Goal: Task Accomplishment & Management: Complete application form

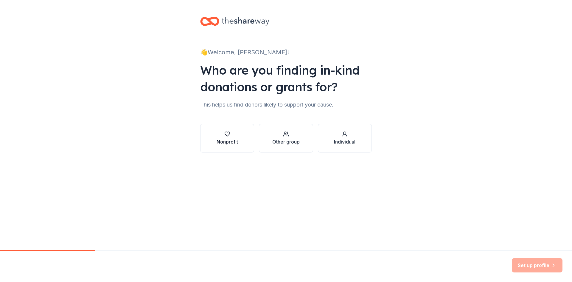
click at [235, 146] on button "Nonprofit" at bounding box center [227, 138] width 54 height 29
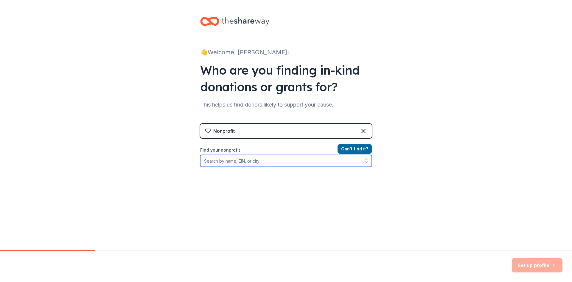
click at [246, 161] on input "Find your nonprofit" at bounding box center [286, 161] width 172 height 12
click at [240, 160] on input "Find your nonprofit" at bounding box center [286, 161] width 172 height 12
type input "364433410"
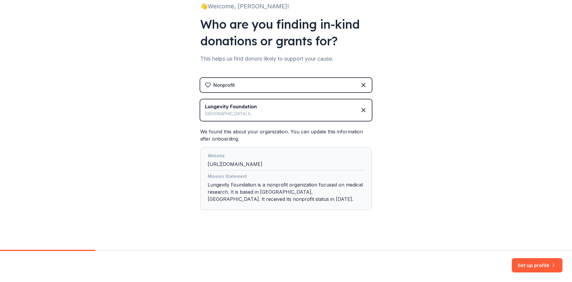
scroll to position [47, 0]
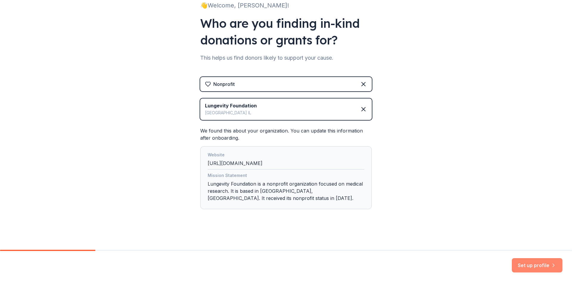
click at [524, 262] on button "Set up profile" at bounding box center [537, 265] width 51 height 14
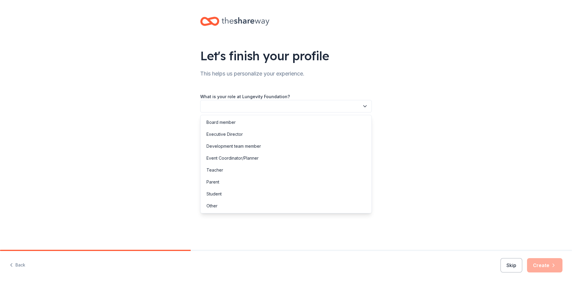
click at [239, 106] on button "button" at bounding box center [286, 106] width 172 height 13
click at [243, 148] on div "Development team member" at bounding box center [234, 145] width 55 height 7
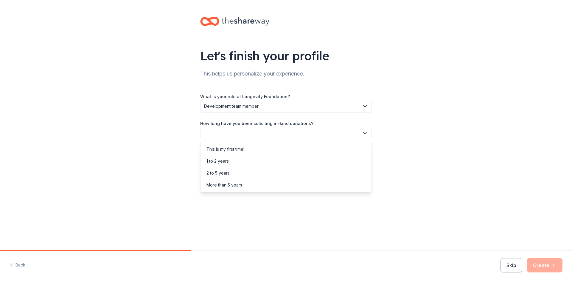
click at [243, 134] on button "button" at bounding box center [286, 133] width 172 height 13
click at [235, 151] on div "This is my first time!" at bounding box center [226, 148] width 38 height 7
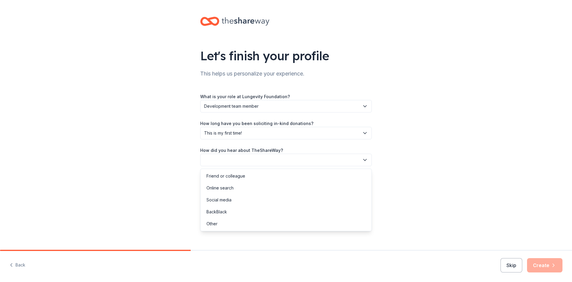
click at [238, 160] on button "button" at bounding box center [286, 159] width 172 height 13
click at [231, 186] on div "Online search" at bounding box center [220, 187] width 27 height 7
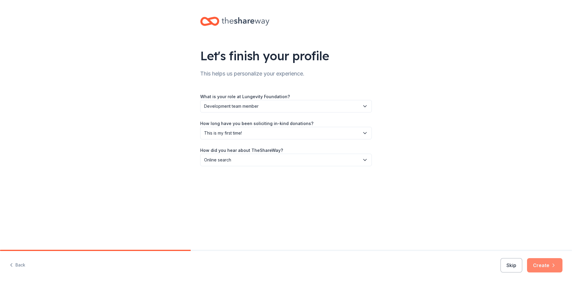
click at [549, 267] on button "Create" at bounding box center [544, 265] width 35 height 14
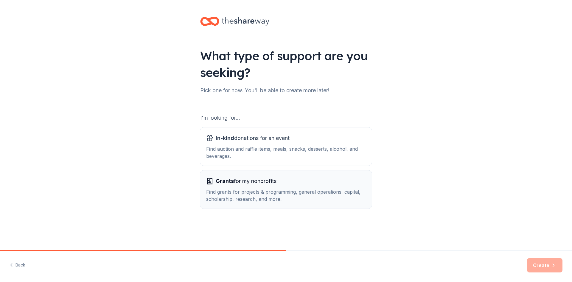
click at [257, 178] on span "Grants for my nonprofits" at bounding box center [246, 181] width 61 height 10
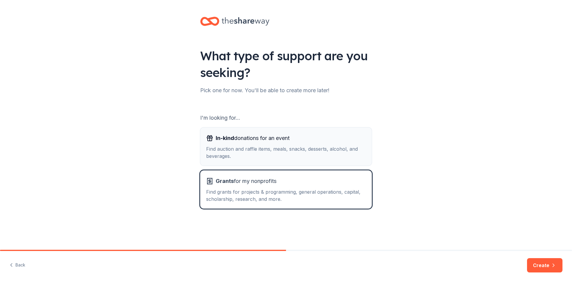
click at [252, 156] on div "Find auction and raffle items, meals, snacks, desserts, alcohol, and beverages." at bounding box center [286, 152] width 160 height 14
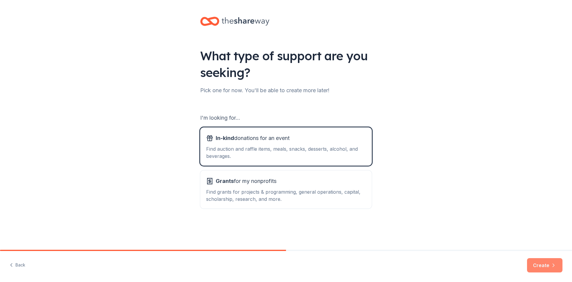
click at [554, 260] on button "Create" at bounding box center [544, 265] width 35 height 14
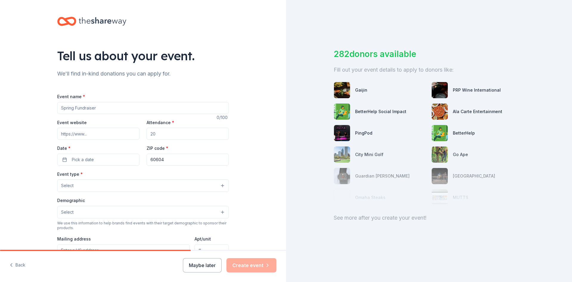
click at [166, 112] on input "Event name *" at bounding box center [143, 108] width 172 height 12
type input "Celebration of Hope and Progress"
click at [107, 131] on input "Event website" at bounding box center [98, 134] width 82 height 12
type input "www.lungevity.org/cohp"
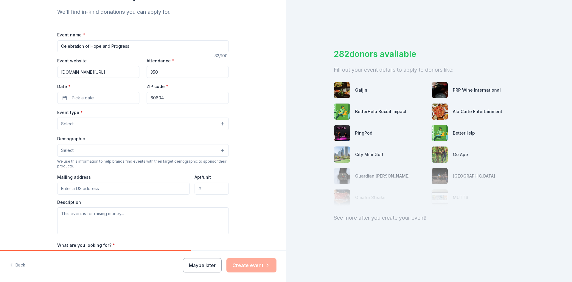
scroll to position [89, 0]
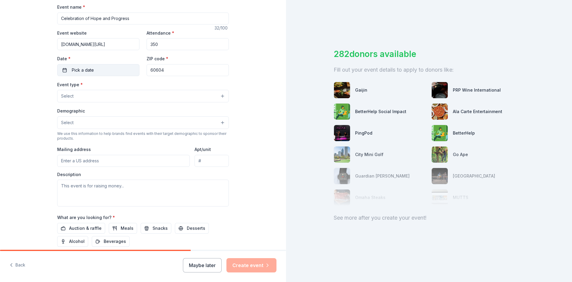
type input "350"
click at [82, 72] on span "Pick a date" at bounding box center [83, 69] width 22 height 7
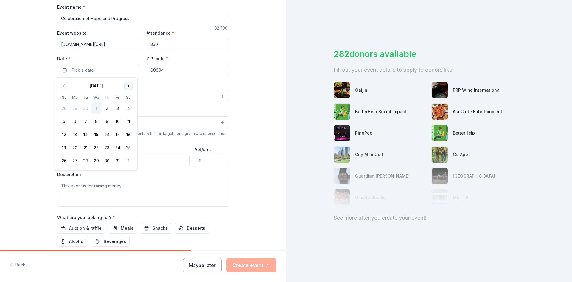
click at [127, 87] on button "Go to next month" at bounding box center [128, 86] width 8 height 8
click at [108, 120] on button "6" at bounding box center [107, 121] width 11 height 11
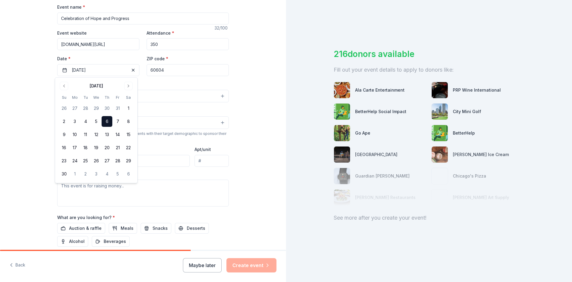
click at [108, 120] on button "6" at bounding box center [107, 121] width 11 height 11
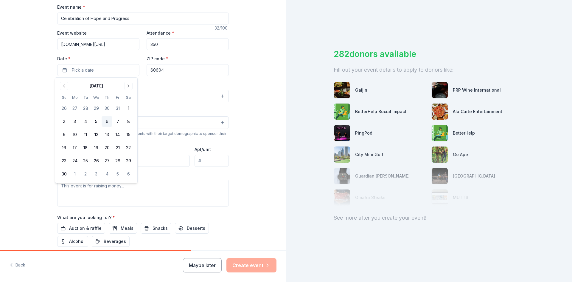
click at [107, 121] on button "6" at bounding box center [107, 121] width 11 height 11
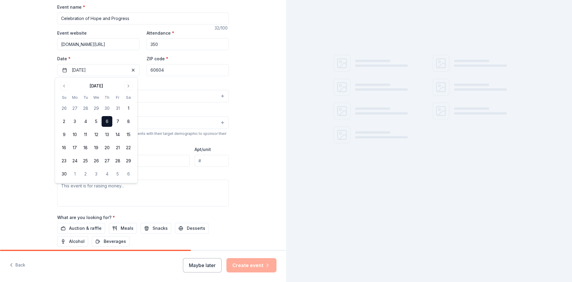
click at [166, 70] on input "60604" at bounding box center [188, 70] width 82 height 12
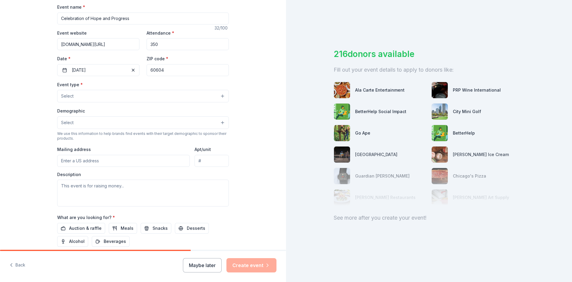
click at [197, 73] on input "60604" at bounding box center [188, 70] width 82 height 12
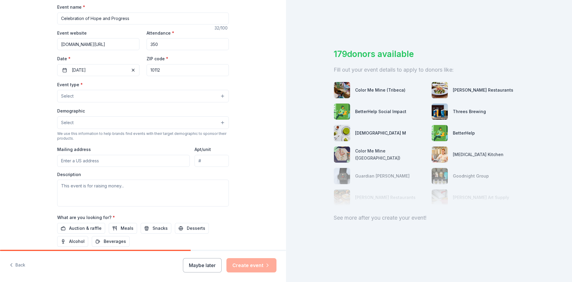
type input "10112"
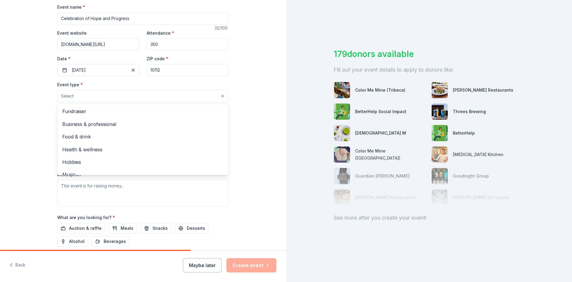
click at [136, 100] on button "Select" at bounding box center [143, 96] width 172 height 13
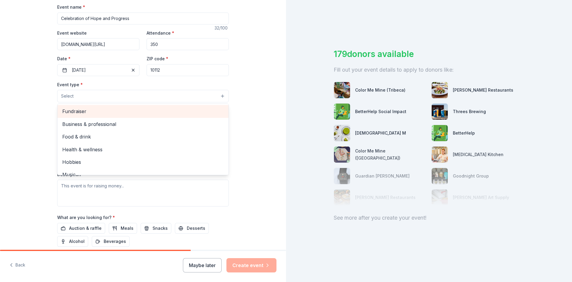
click at [106, 114] on span "Fundraiser" at bounding box center [143, 111] width 162 height 8
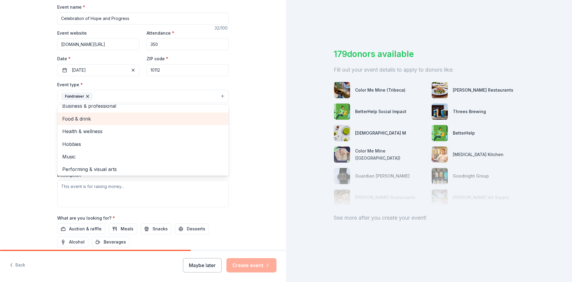
scroll to position [7, 0]
click at [31, 152] on div "Tell us about your event. We'll find in-kind donations you can apply for. Event…" at bounding box center [143, 109] width 286 height 397
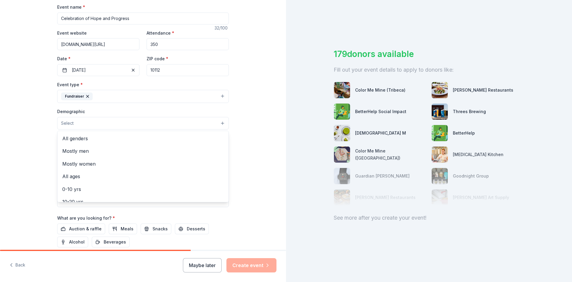
click at [86, 123] on button "Select" at bounding box center [143, 123] width 172 height 13
click at [84, 139] on span "All genders" at bounding box center [143, 138] width 162 height 8
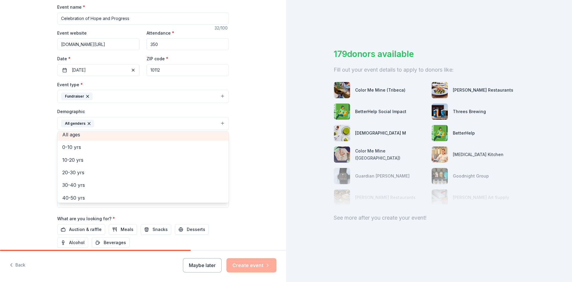
click at [78, 139] on div "All ages" at bounding box center [143, 134] width 171 height 13
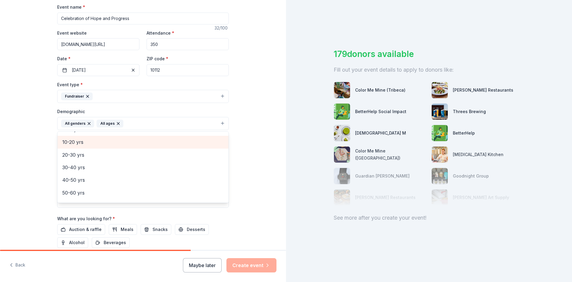
scroll to position [70, 0]
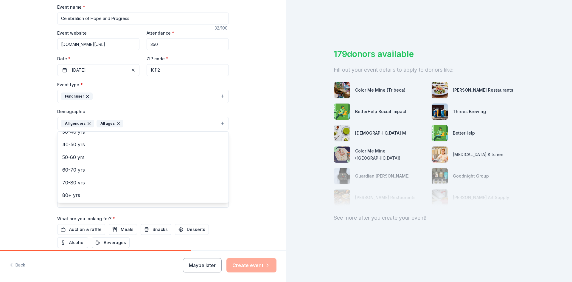
click at [20, 168] on div "Tell us about your event. We'll find in-kind donations you can apply for. Event…" at bounding box center [143, 110] width 286 height 398
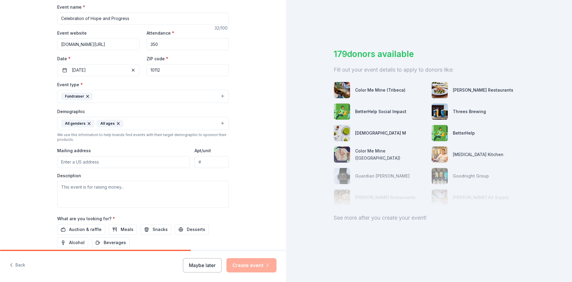
click at [79, 159] on input "Mailing address" at bounding box center [123, 162] width 133 height 12
click at [88, 164] on input "Mailing address" at bounding box center [123, 162] width 133 height 12
type input "6917 Arlington Road, Bethesda, MD, 20814"
click at [208, 161] on input "Apt/unit" at bounding box center [212, 162] width 34 height 12
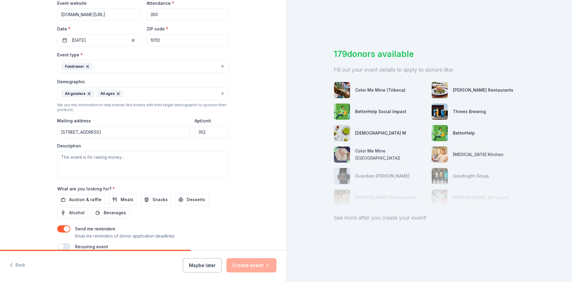
type input "352"
click at [99, 163] on textarea at bounding box center [143, 164] width 172 height 27
click at [122, 163] on textarea at bounding box center [143, 164] width 172 height 27
paste textarea "[DATE][DATE], LUNGevity Foundation will hold its 13th annual Celebration of Hop…"
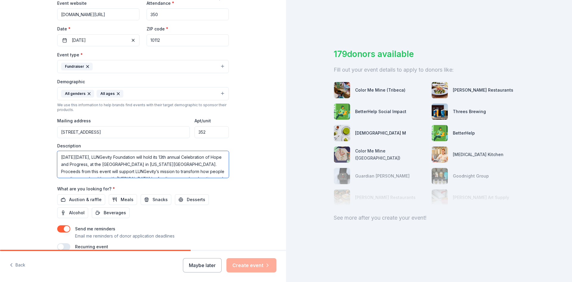
scroll to position [11, 0]
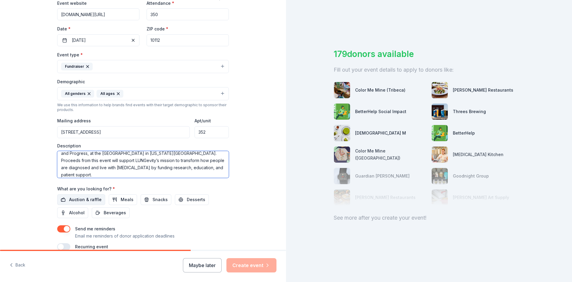
type textarea "[DATE][DATE], LUNGevity Foundation will hold its 13th annual Celebration of Hop…"
click at [89, 196] on span "Auction & raffle" at bounding box center [85, 199] width 32 height 7
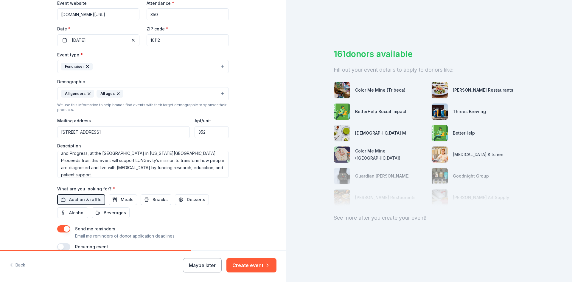
scroll to position [148, 0]
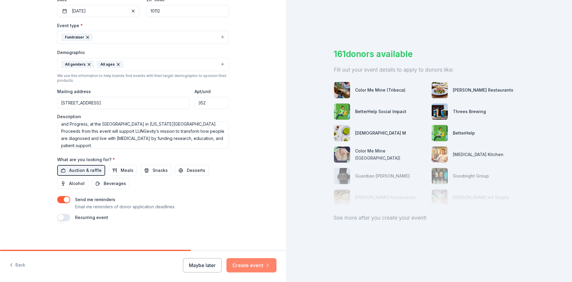
click at [243, 264] on button "Create event" at bounding box center [252, 265] width 50 height 14
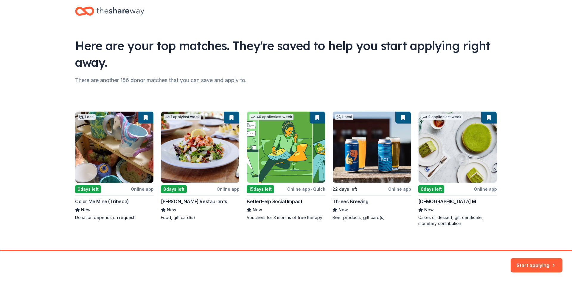
scroll to position [15, 0]
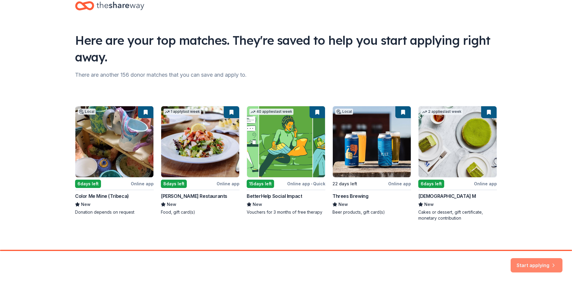
click at [534, 264] on button "Start applying" at bounding box center [537, 261] width 52 height 14
click at [533, 262] on div "Start applying" at bounding box center [537, 265] width 52 height 14
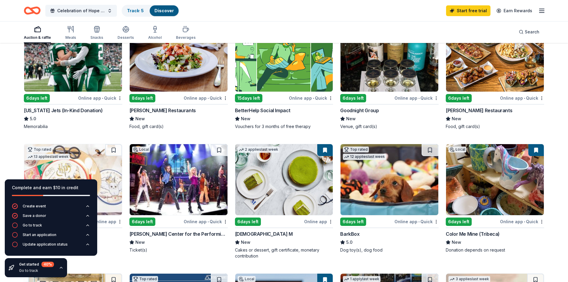
scroll to position [60, 0]
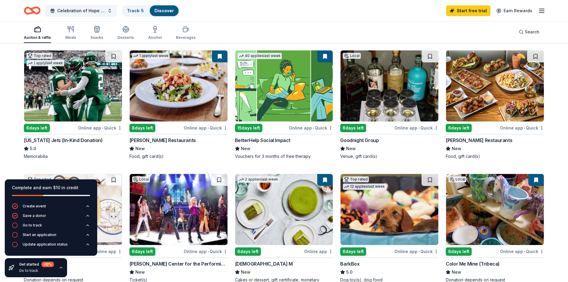
click at [63, 101] on img at bounding box center [73, 85] width 98 height 71
click at [494, 100] on img at bounding box center [495, 85] width 98 height 71
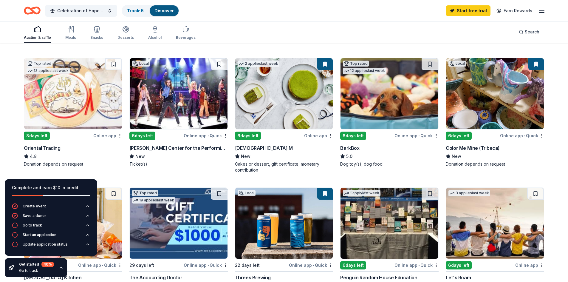
scroll to position [179, 0]
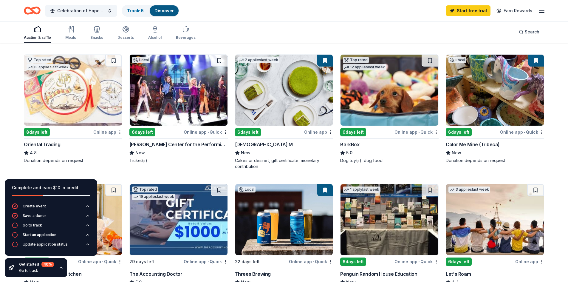
click at [181, 100] on img at bounding box center [179, 90] width 98 height 71
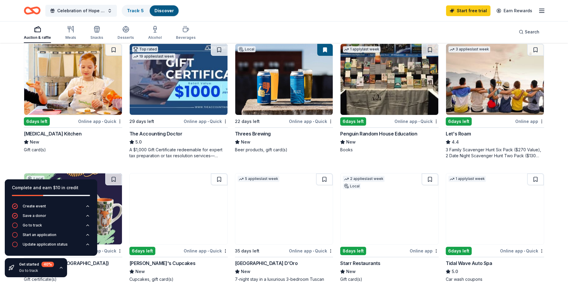
scroll to position [310, 0]
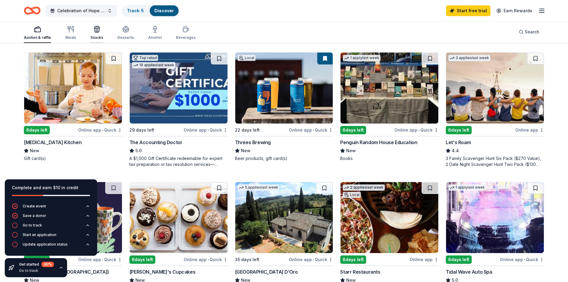
click at [90, 33] on div "Snacks" at bounding box center [96, 33] width 13 height 14
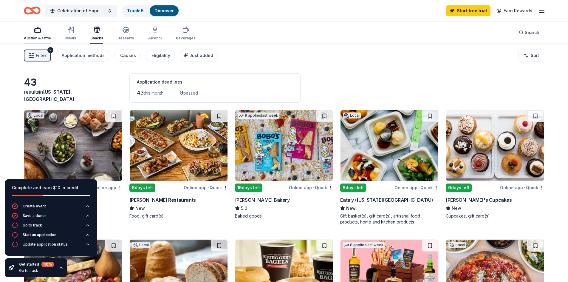
click at [39, 35] on div "Auction & raffle" at bounding box center [37, 33] width 27 height 14
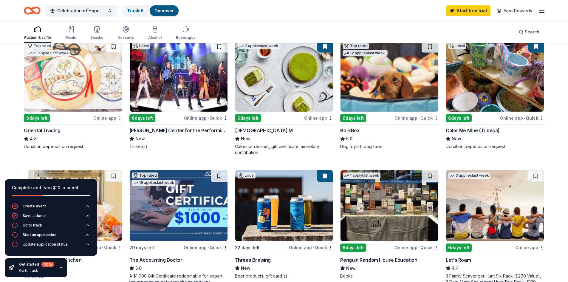
scroll to position [209, 0]
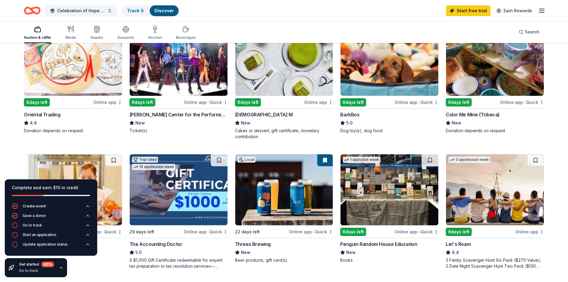
click at [264, 81] on img at bounding box center [284, 60] width 98 height 71
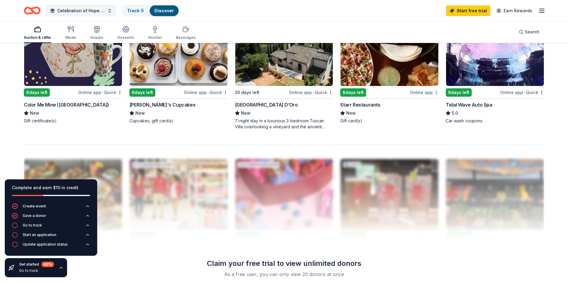
scroll to position [566, 0]
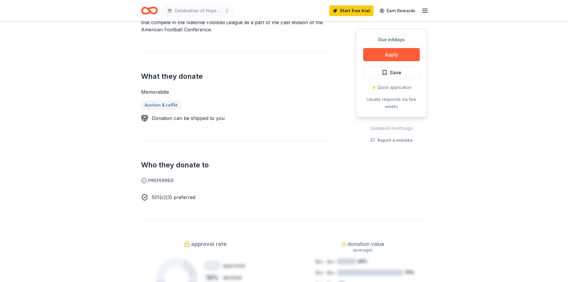
scroll to position [89, 0]
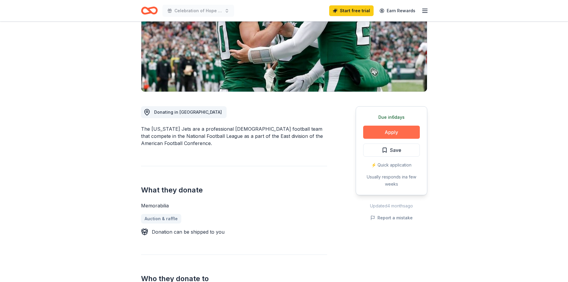
click at [401, 132] on button "Apply" at bounding box center [391, 131] width 57 height 13
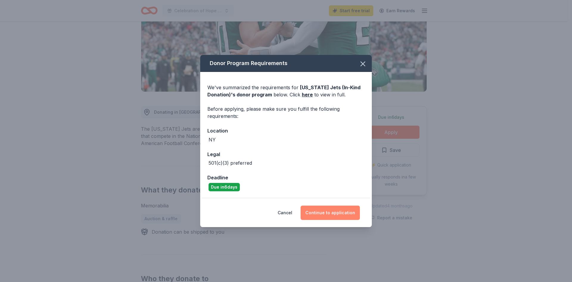
click at [337, 212] on button "Continue to application" at bounding box center [330, 212] width 59 height 14
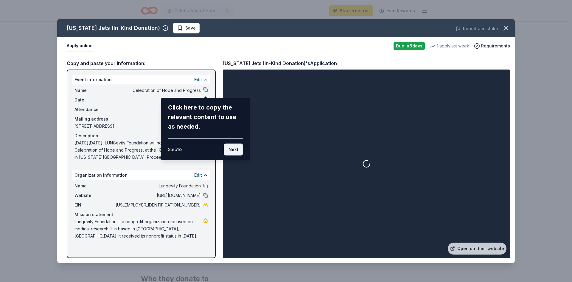
click at [231, 148] on button "Next" at bounding box center [233, 149] width 19 height 12
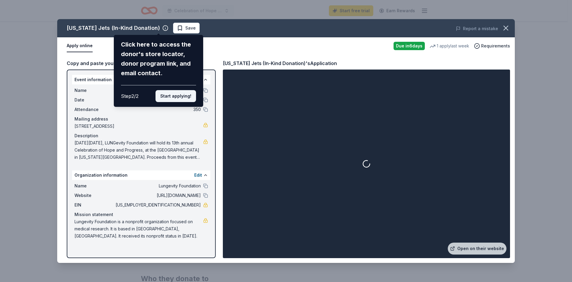
click at [182, 97] on button "Start applying!" at bounding box center [176, 96] width 41 height 12
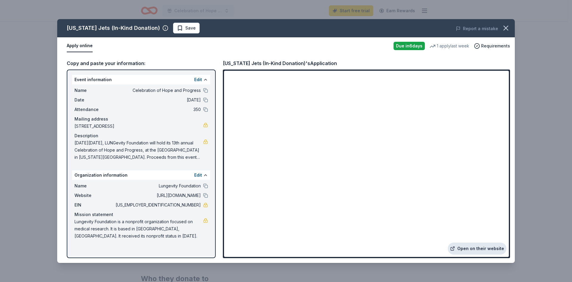
click at [471, 248] on link "Open on their website" at bounding box center [477, 248] width 59 height 12
click at [509, 26] on icon "button" at bounding box center [506, 28] width 8 height 8
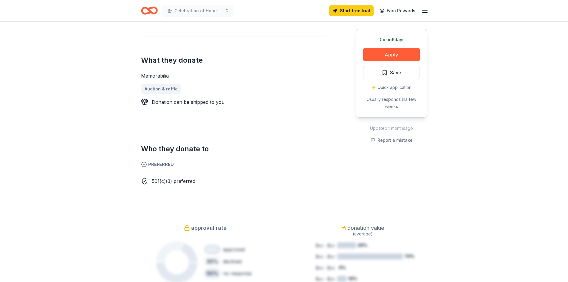
scroll to position [268, 0]
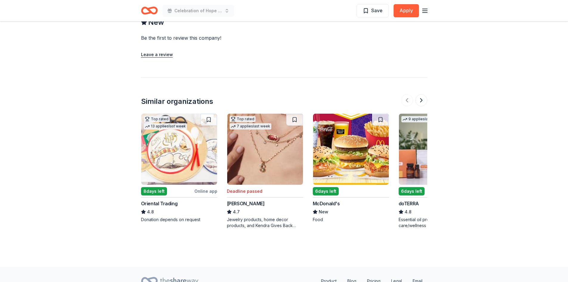
scroll to position [594, 0]
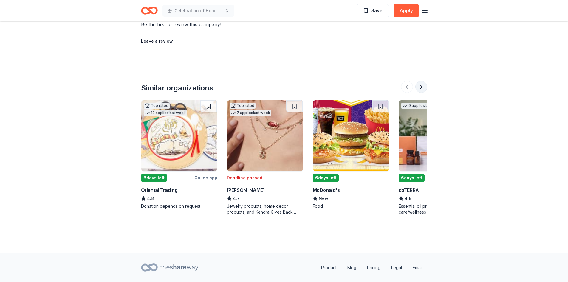
click at [421, 81] on button at bounding box center [421, 87] width 12 height 12
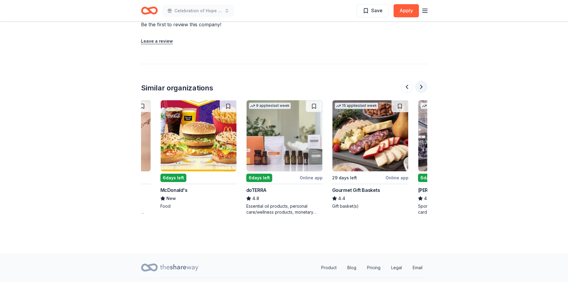
scroll to position [0, 257]
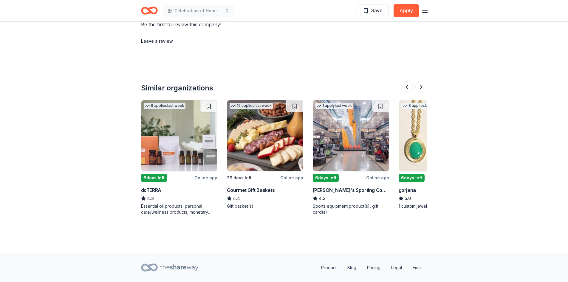
click at [407, 112] on img at bounding box center [437, 135] width 76 height 71
click at [425, 81] on button at bounding box center [421, 87] width 12 height 12
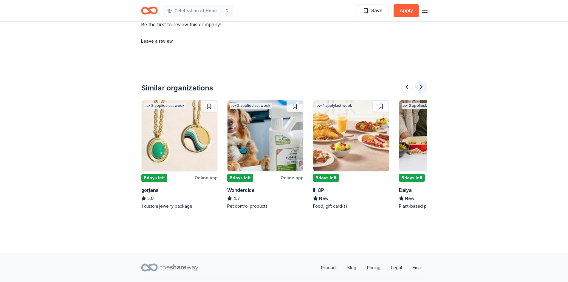
scroll to position [0, 515]
click at [425, 81] on button at bounding box center [421, 87] width 12 height 12
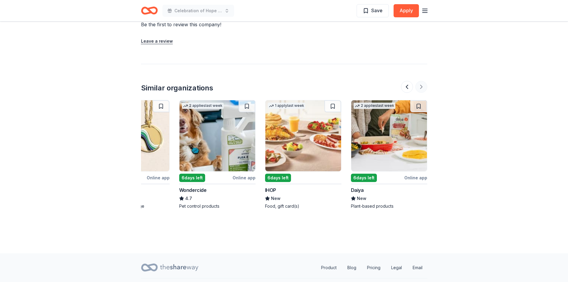
click at [425, 81] on div at bounding box center [414, 87] width 26 height 12
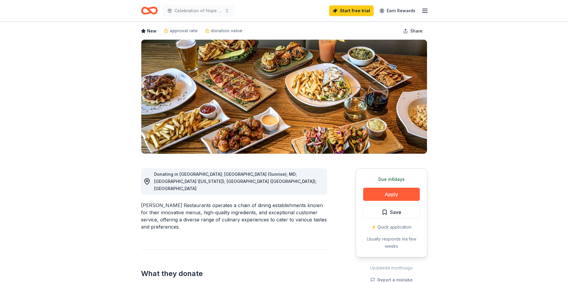
scroll to position [0, 0]
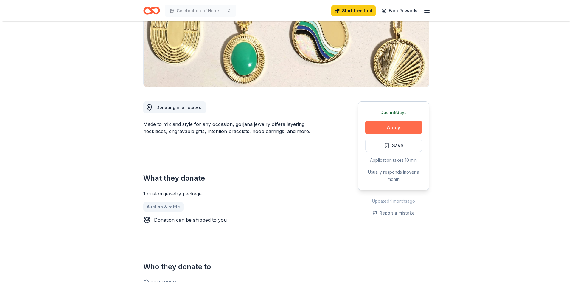
scroll to position [119, 0]
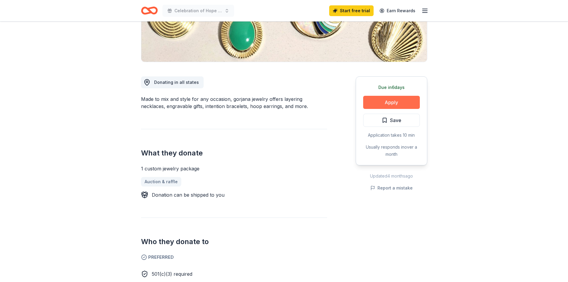
click at [396, 97] on button "Apply" at bounding box center [391, 102] width 57 height 13
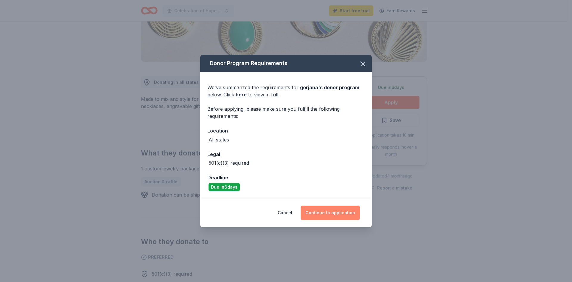
click at [332, 214] on button "Continue to application" at bounding box center [330, 212] width 59 height 14
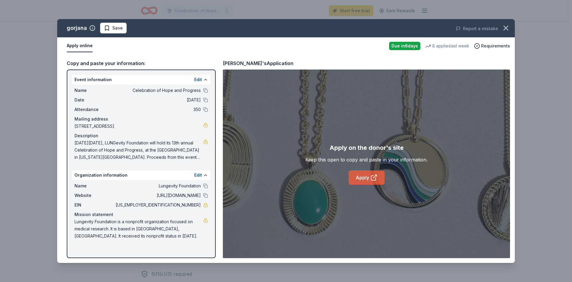
click at [363, 177] on link "Apply" at bounding box center [367, 177] width 36 height 14
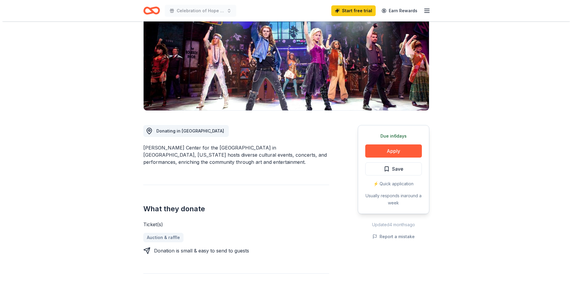
scroll to position [89, 0]
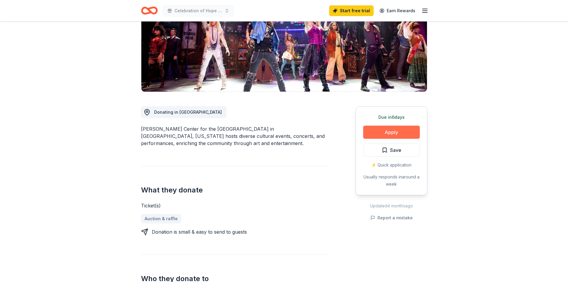
click at [379, 133] on button "Apply" at bounding box center [391, 131] width 57 height 13
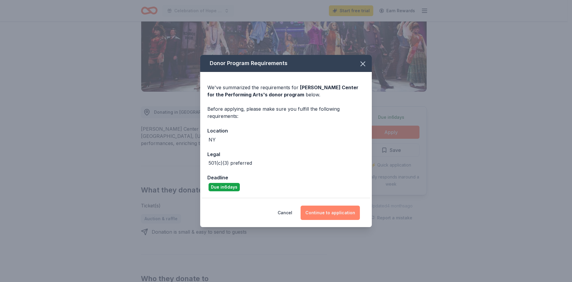
click at [319, 216] on button "Continue to application" at bounding box center [330, 212] width 59 height 14
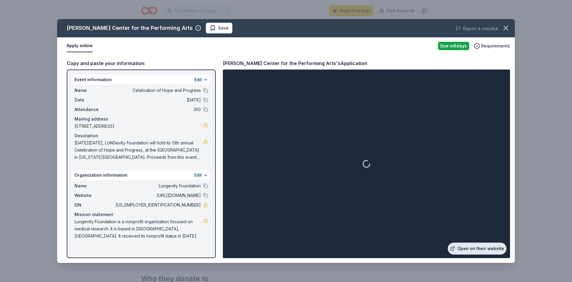
click at [471, 246] on link "Open on their website" at bounding box center [477, 248] width 59 height 12
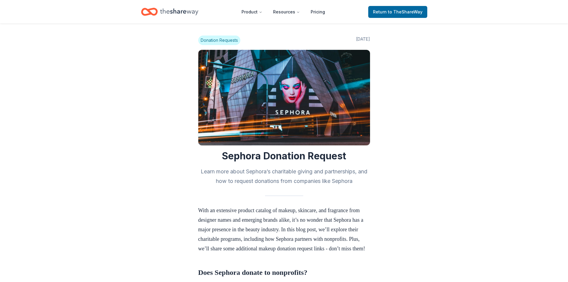
scroll to position [745, 0]
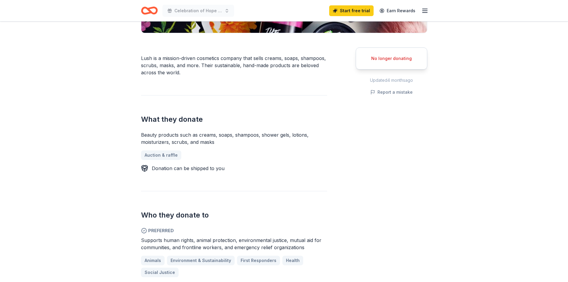
scroll to position [149, 0]
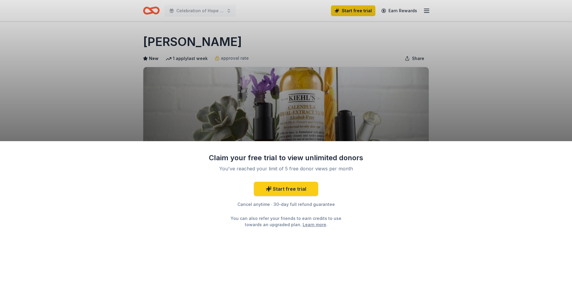
click at [462, 90] on div "Claim your free trial to view unlimited donors You've reached your limit of 5 f…" at bounding box center [286, 141] width 572 height 282
click at [274, 190] on link "Start free trial" at bounding box center [286, 189] width 64 height 14
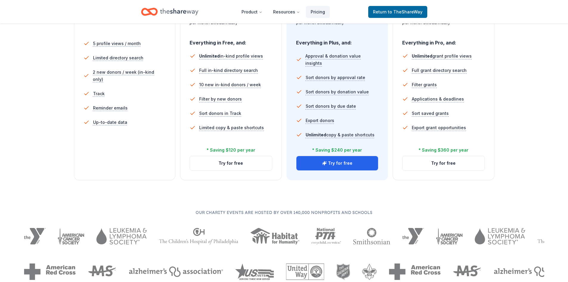
scroll to position [179, 0]
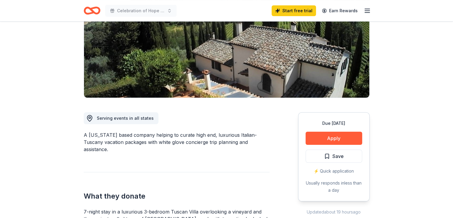
scroll to position [89, 0]
